Goal: Task Accomplishment & Management: Manage account settings

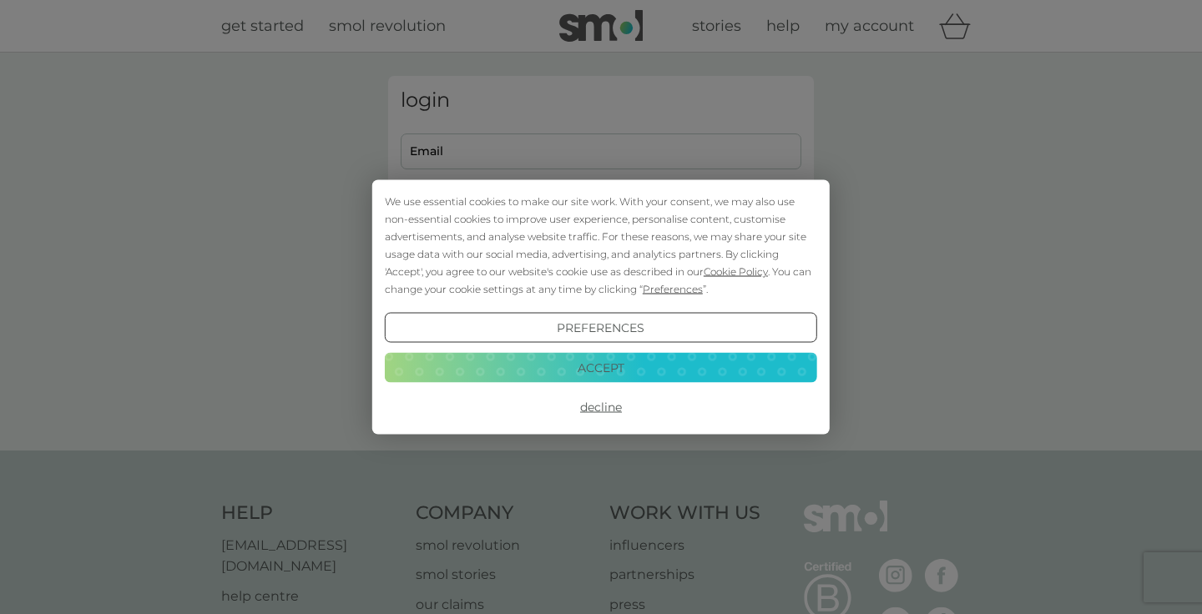
click at [637, 371] on button "Accept" at bounding box center [601, 367] width 432 height 30
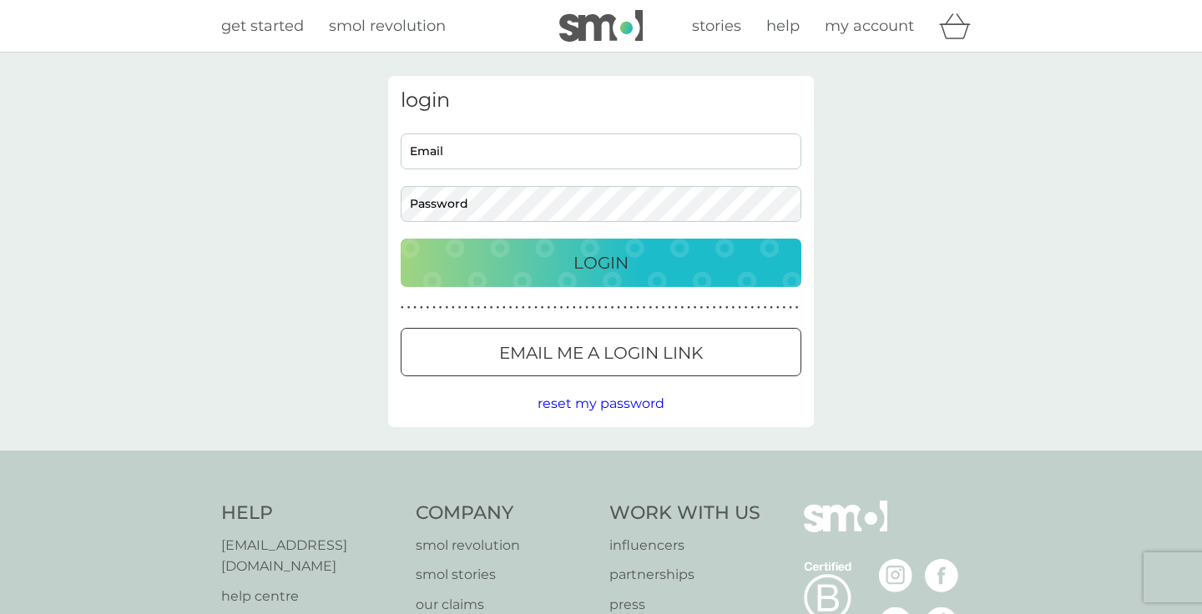
click at [569, 152] on input "Email" at bounding box center [601, 152] width 401 height 36
type input "[EMAIL_ADDRESS][DOMAIN_NAME]"
click at [401, 239] on button "Login" at bounding box center [601, 263] width 401 height 48
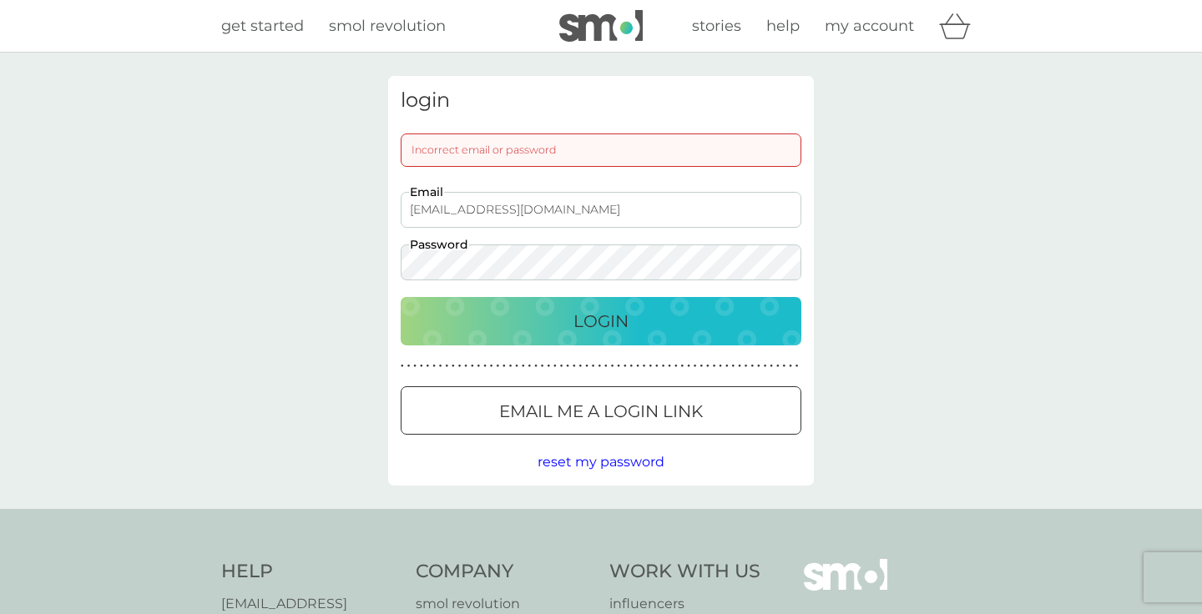
click at [401, 297] on button "Login" at bounding box center [601, 321] width 401 height 48
click at [553, 416] on p "Email me a login link" at bounding box center [601, 411] width 204 height 27
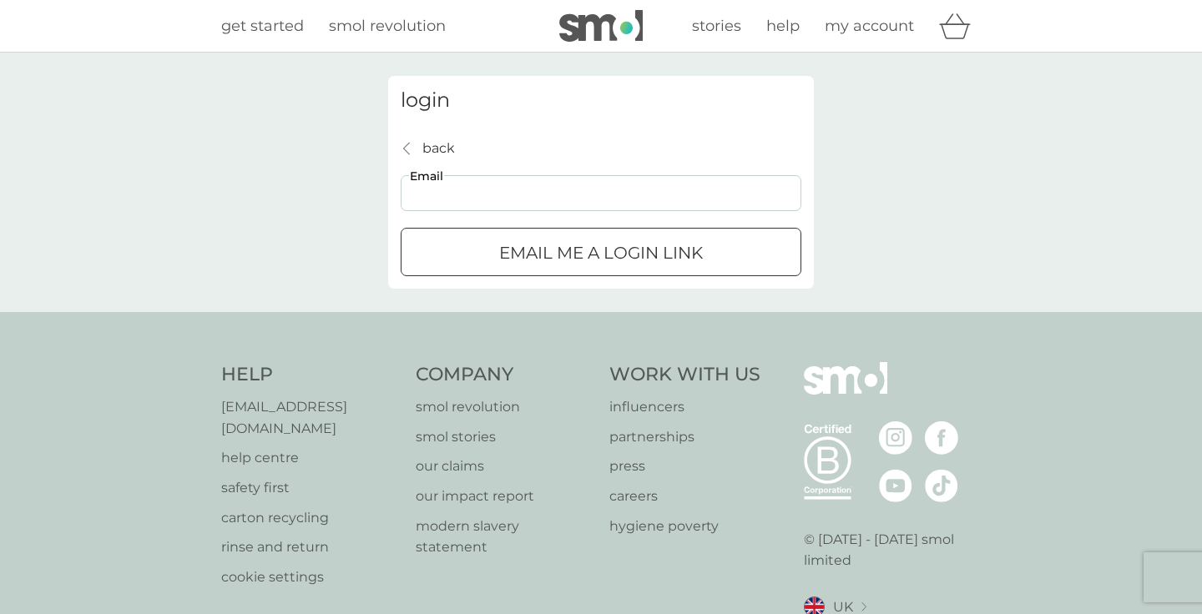
click at [520, 189] on input "Email" at bounding box center [601, 193] width 401 height 36
type input "[EMAIL_ADDRESS][DOMAIN_NAME]"
click at [715, 252] on div "Email me a login link" at bounding box center [600, 253] width 399 height 27
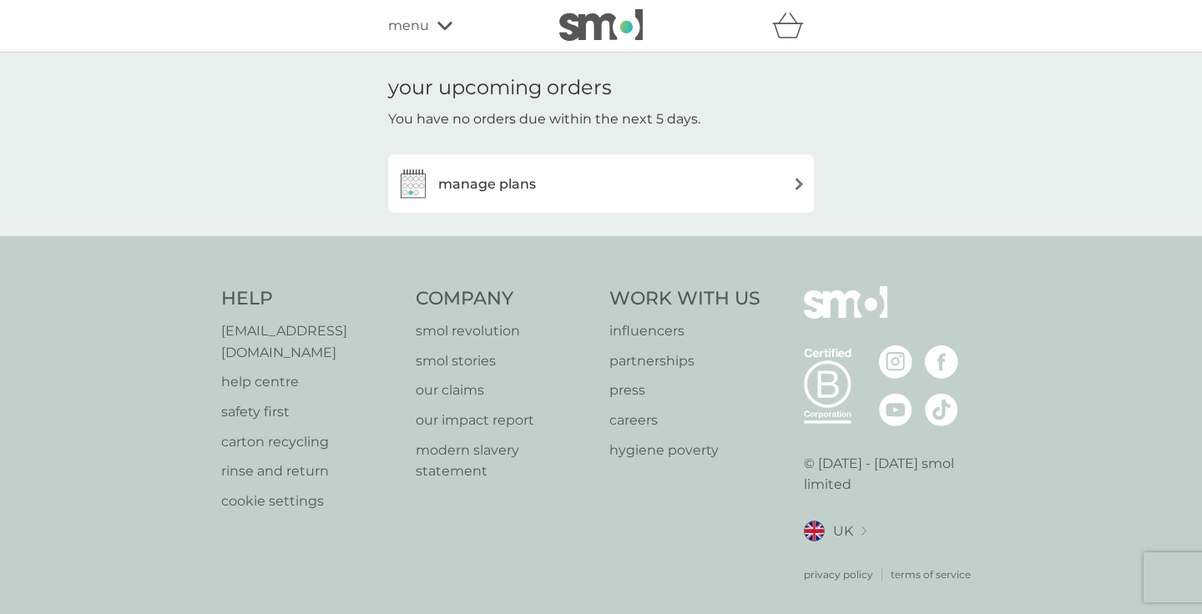
click at [543, 179] on div "manage plans" at bounding box center [600, 183] width 409 height 33
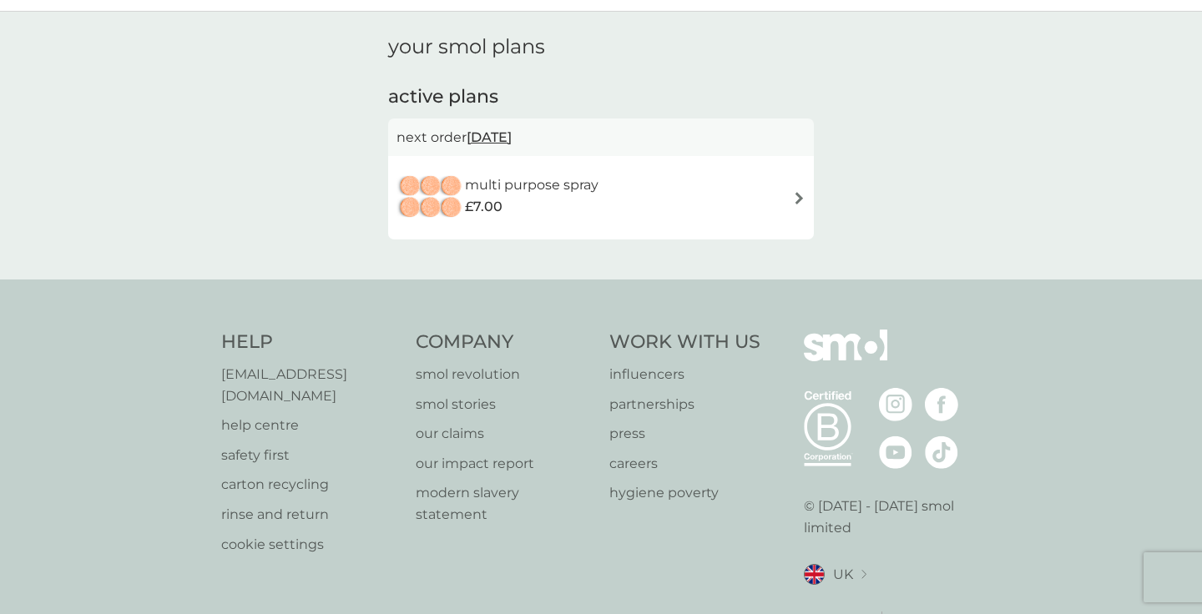
scroll to position [82, 0]
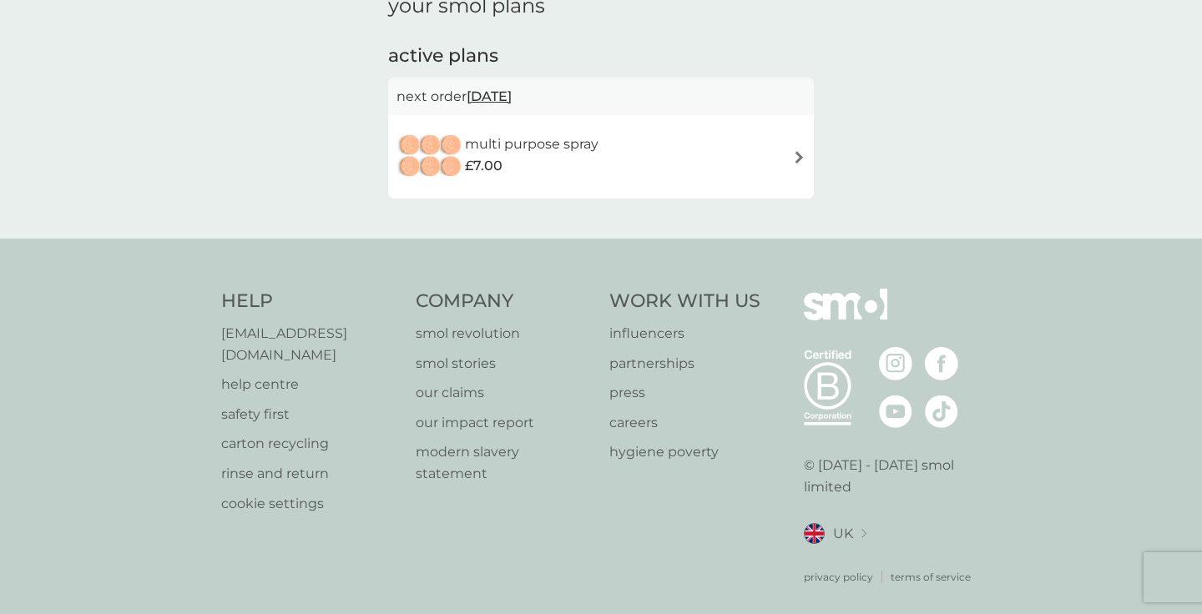
click at [634, 164] on div "multi purpose spray £7.00" at bounding box center [600, 157] width 409 height 58
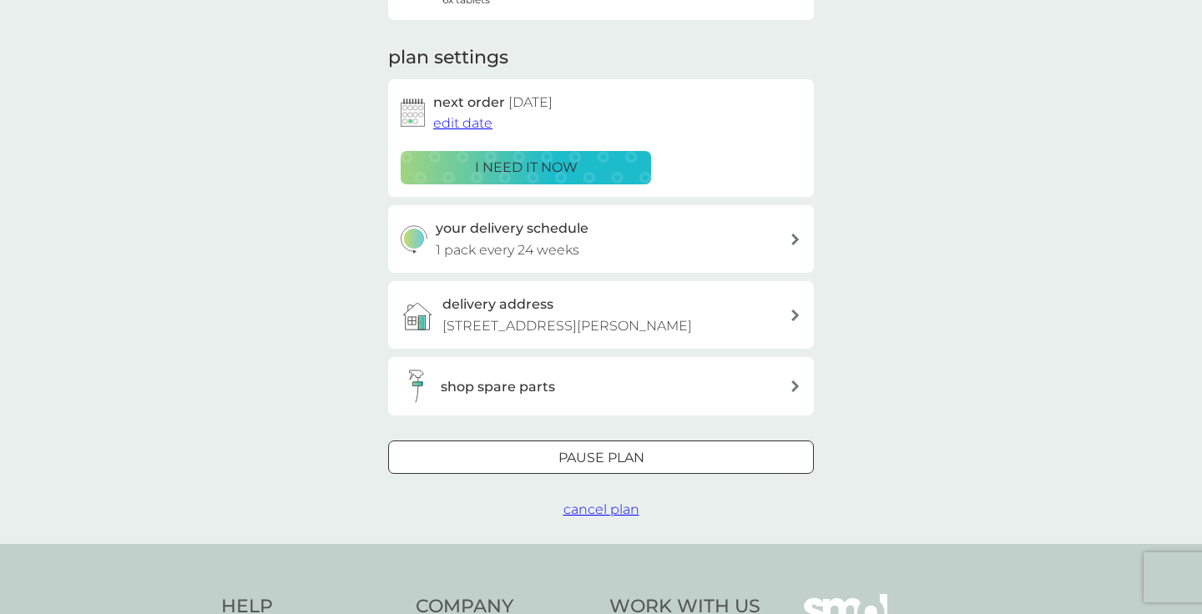
scroll to position [209, 0]
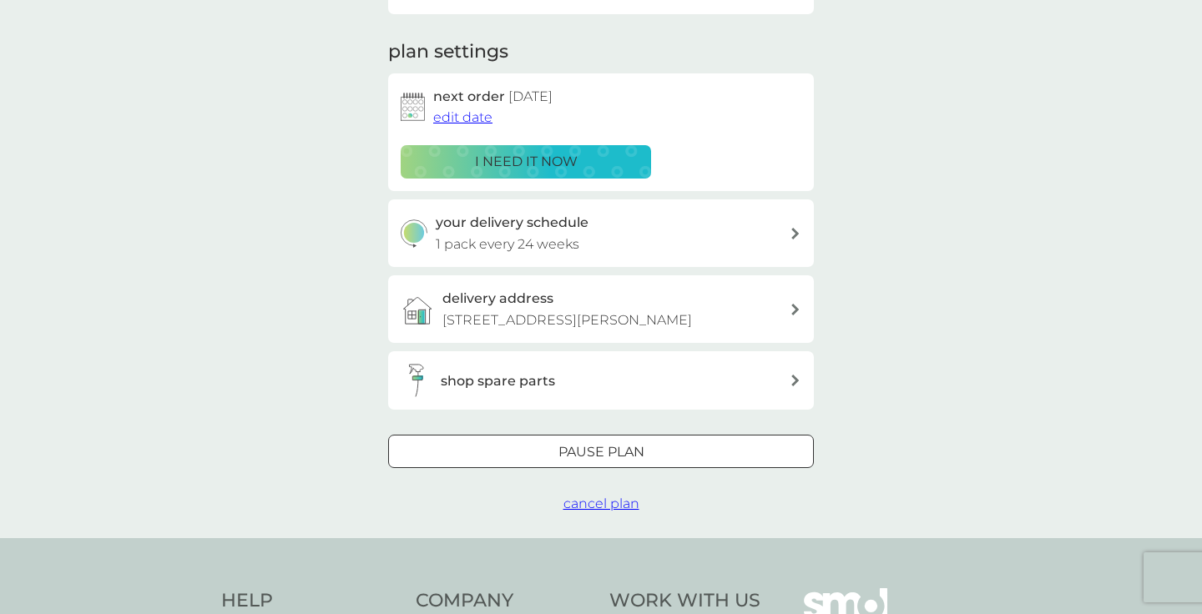
click at [614, 512] on span "cancel plan" at bounding box center [601, 504] width 76 height 16
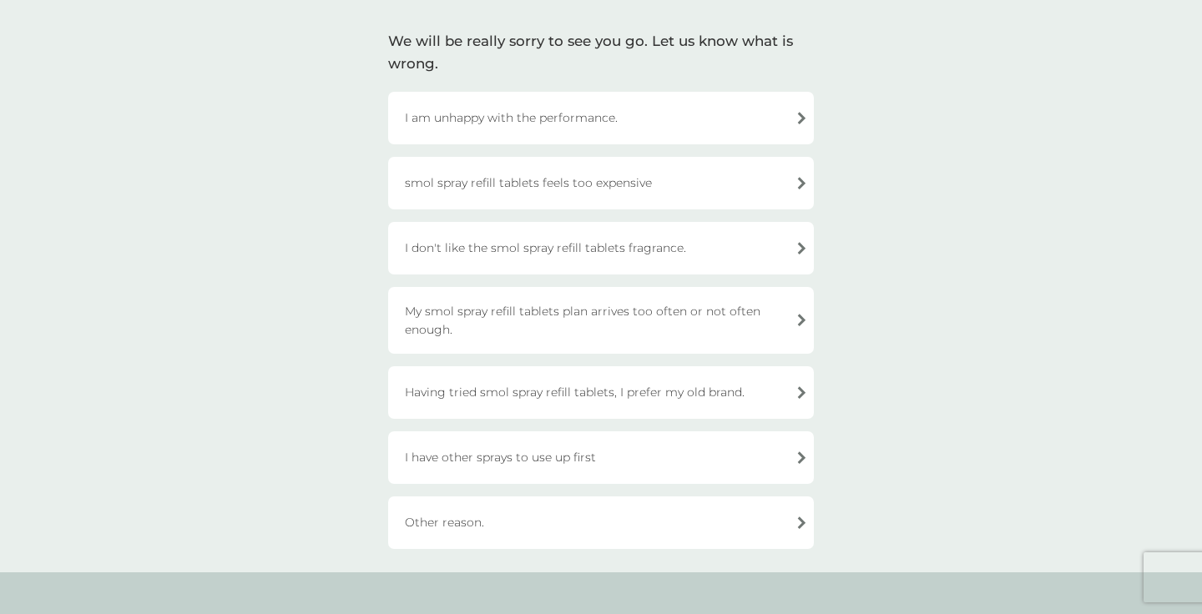
scroll to position [123, 0]
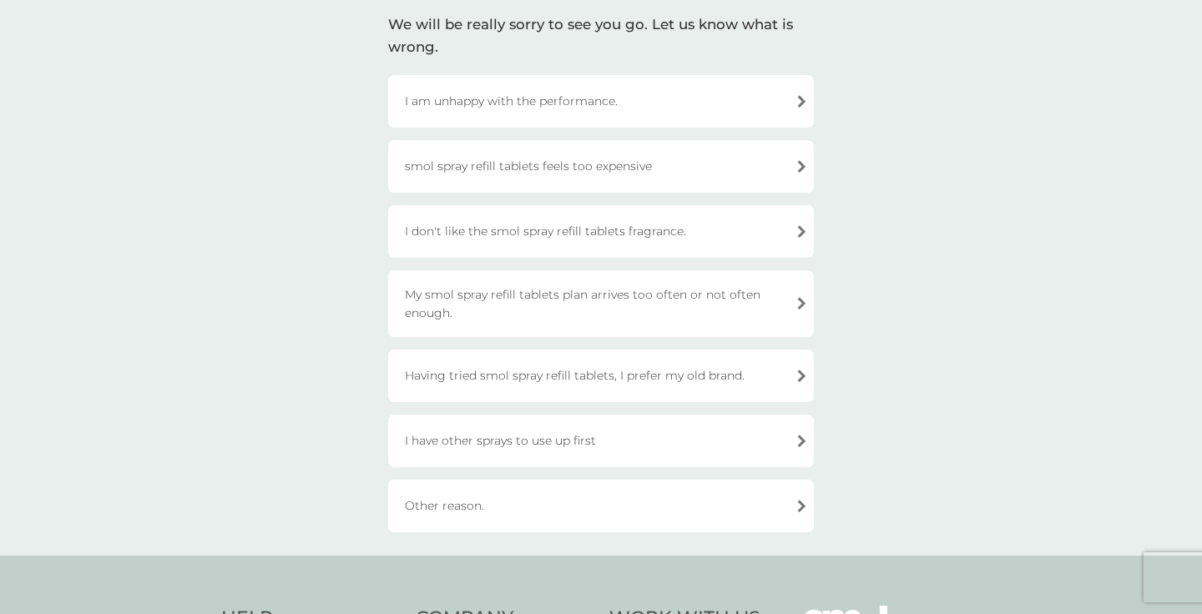
click at [587, 450] on div "I have other sprays to use up first" at bounding box center [601, 441] width 426 height 53
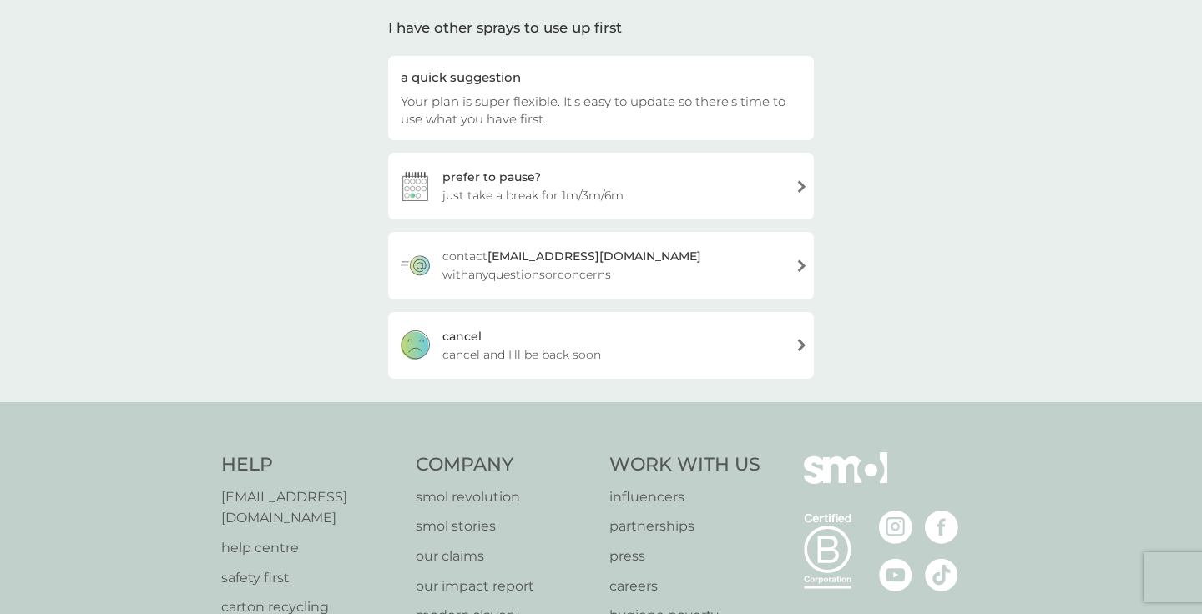
click at [633, 350] on div "cancel cancel and I'll be back soon" at bounding box center [601, 345] width 426 height 67
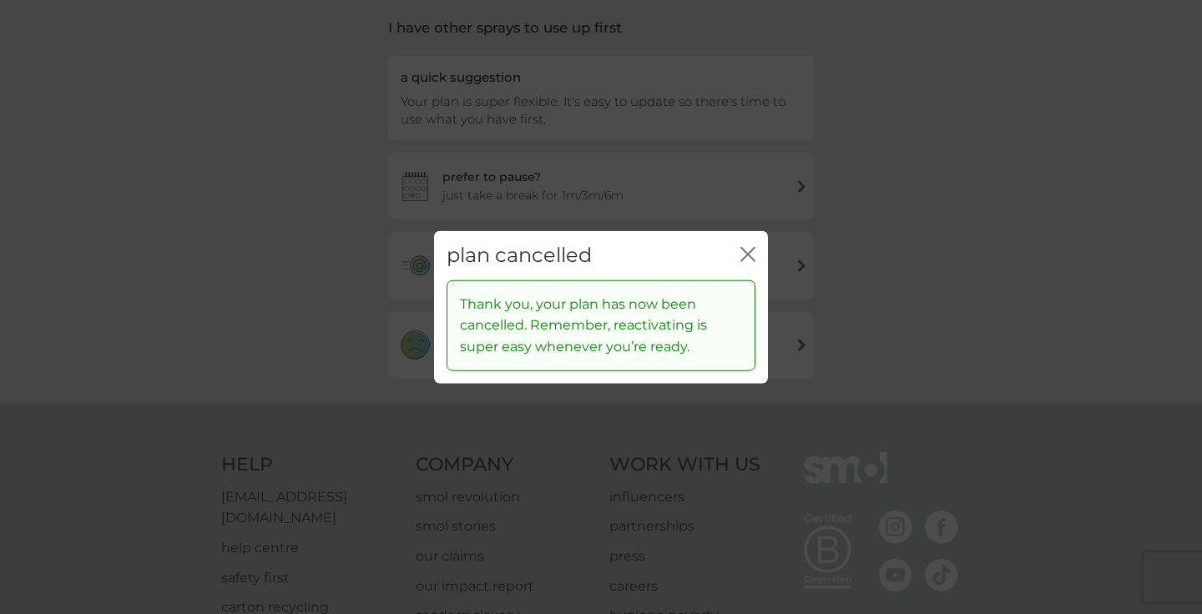
click at [743, 252] on icon "close" at bounding box center [747, 254] width 15 height 15
